Goal: Task Accomplishment & Management: Use online tool/utility

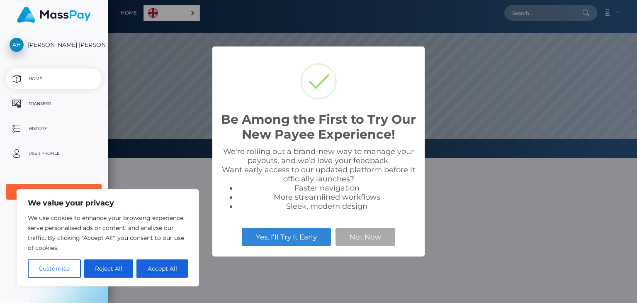
scroll to position [158, 529]
click at [355, 234] on button "Not Now" at bounding box center [365, 237] width 60 height 18
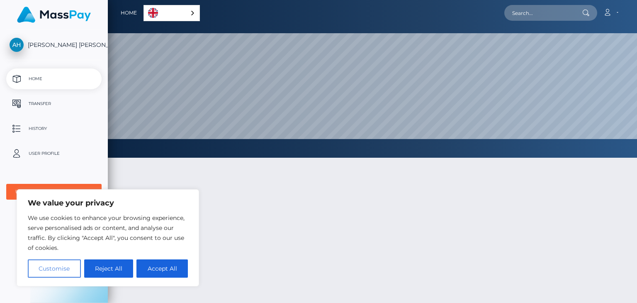
click at [50, 269] on button "Customise" at bounding box center [54, 268] width 53 height 18
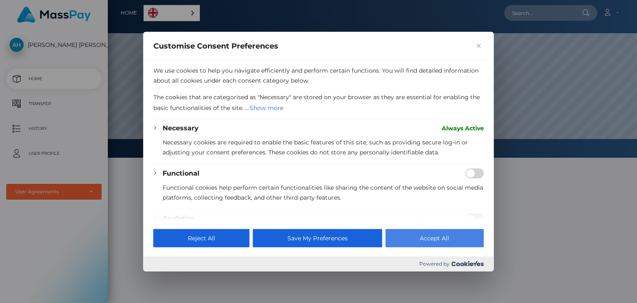
click at [407, 233] on button "Accept All" at bounding box center [434, 237] width 98 height 18
checkbox input "true"
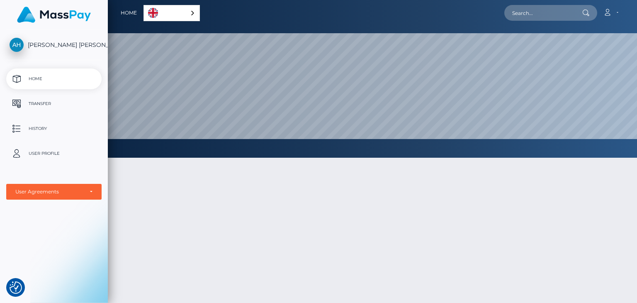
click at [172, 10] on link "English" at bounding box center [172, 12] width 56 height 15
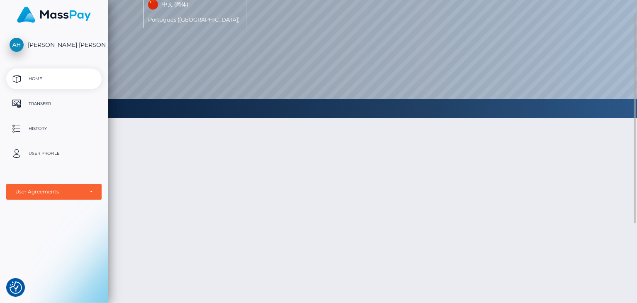
scroll to position [0, 0]
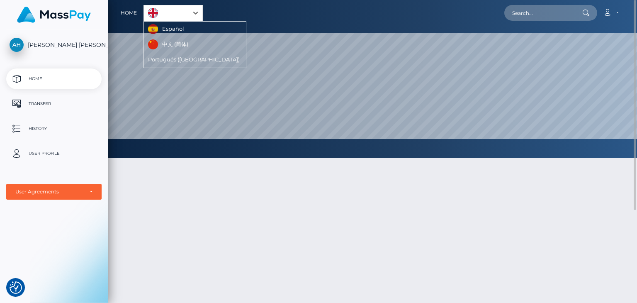
click at [175, 9] on link "English" at bounding box center [173, 12] width 58 height 15
click at [37, 91] on ul "Home Transfer History User Profile MassPay Card - USD MassPay Card - EUR/GBP/JP…" at bounding box center [54, 133] width 108 height 131
click at [46, 104] on p "Transfer" at bounding box center [54, 103] width 89 height 12
